Goal: Information Seeking & Learning: Learn about a topic

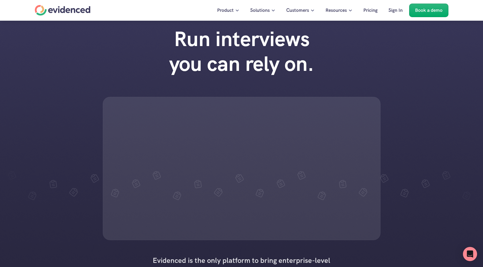
scroll to position [9, 0]
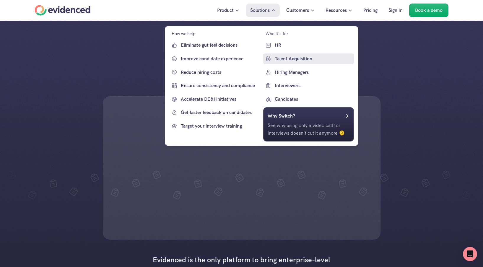
click at [283, 61] on p "Talent Acquisition" at bounding box center [314, 59] width 78 height 8
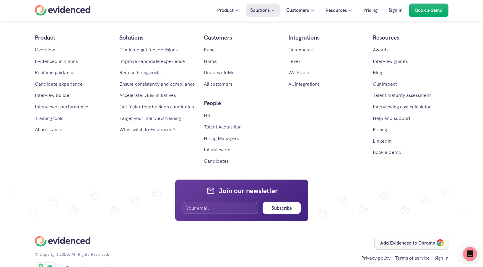
scroll to position [1670, 0]
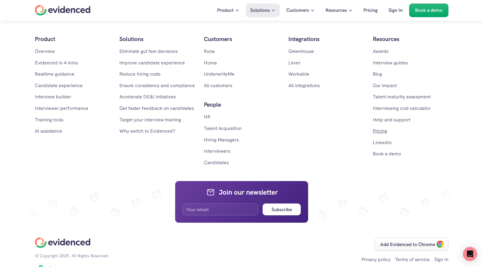
click at [380, 134] on link "Pricing" at bounding box center [380, 131] width 14 height 6
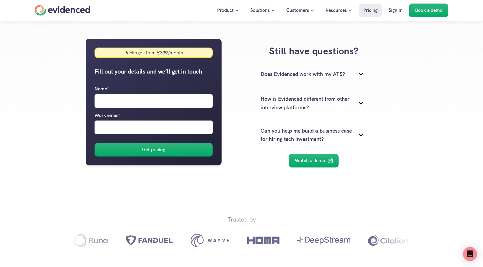
scroll to position [102, 0]
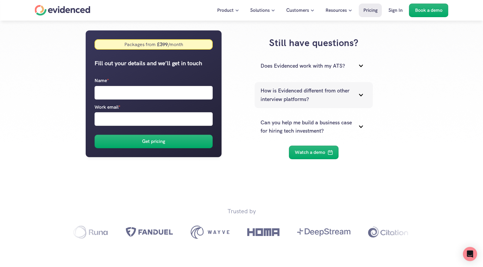
click at [349, 94] on p "How is Evidenced different from other interview platforms?" at bounding box center [307, 95] width 92 height 17
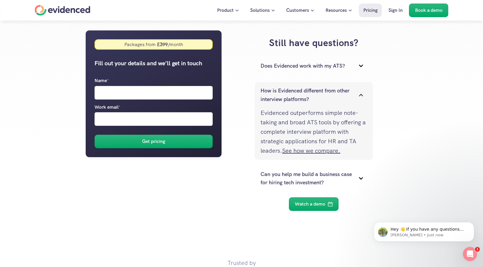
scroll to position [0, 0]
click at [349, 94] on p "How is Evidenced different from other interview platforms?" at bounding box center [307, 95] width 92 height 17
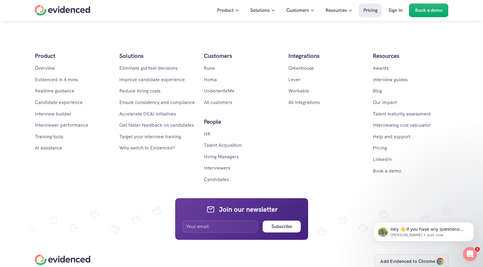
scroll to position [907, 0]
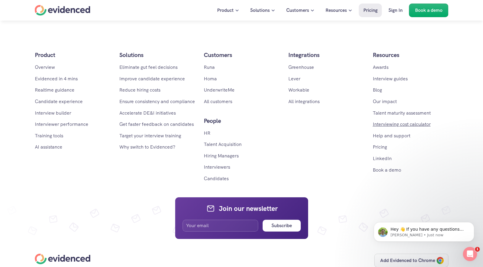
click at [402, 124] on link "Interviewing cost calculator" at bounding box center [402, 124] width 58 height 6
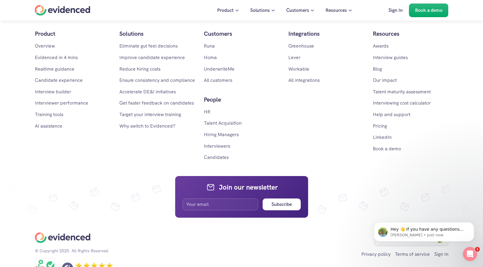
scroll to position [671, 0]
